Goal: Task Accomplishment & Management: Complete application form

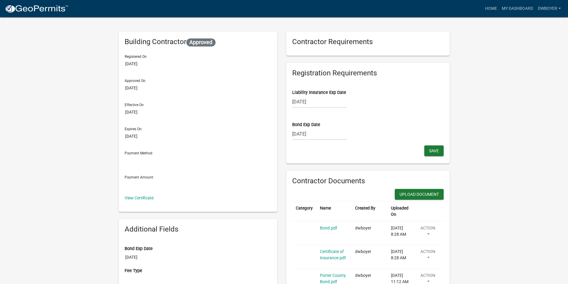
click at [299, 104] on div "[DATE]" at bounding box center [319, 102] width 55 height 12
select select "8"
select select "2026"
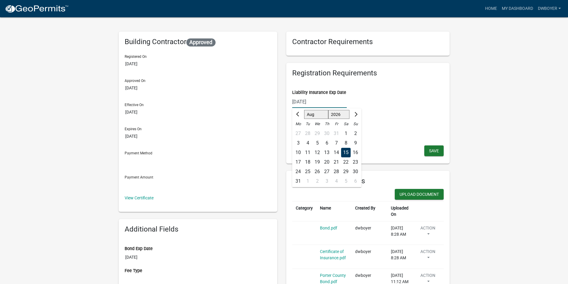
click at [305, 101] on input "[DATE]" at bounding box center [319, 102] width 55 height 12
click at [372, 99] on div "[DATE] Jan Feb Mar Apr May Jun [DATE] Aug Sep Oct Nov [DATE] 2026 2027 2028 202…" at bounding box center [368, 102] width 152 height 12
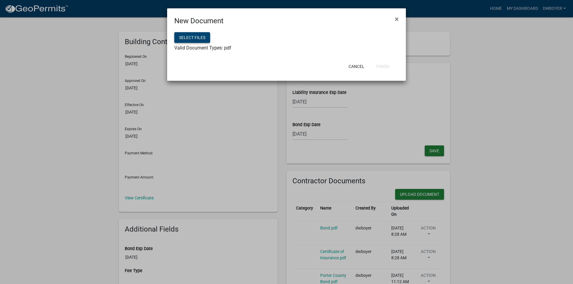
click at [197, 37] on button "Select files" at bounding box center [192, 37] width 36 height 11
click at [383, 66] on button "Finish" at bounding box center [382, 66] width 23 height 11
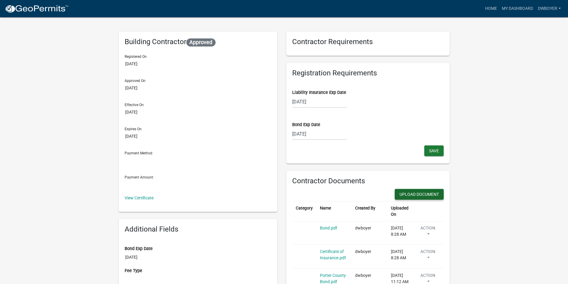
scroll to position [30, 0]
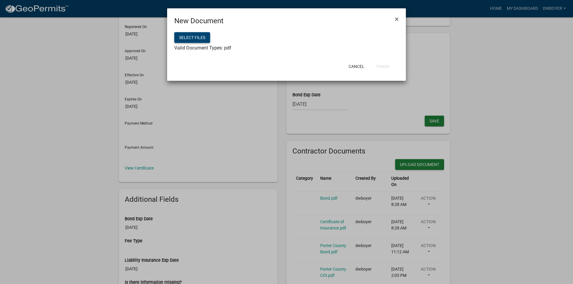
click at [196, 38] on button "Select files" at bounding box center [192, 37] width 36 height 11
click at [383, 67] on button "Finish" at bounding box center [382, 66] width 23 height 11
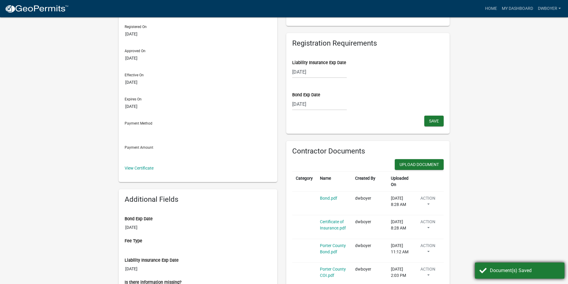
click at [506, 271] on div "Document(s) Saved" at bounding box center [525, 270] width 70 height 7
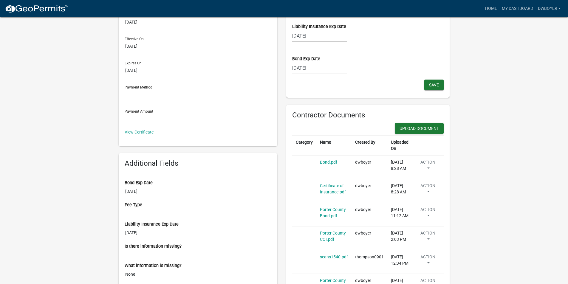
scroll to position [0, 0]
